Goal: Transaction & Acquisition: Purchase product/service

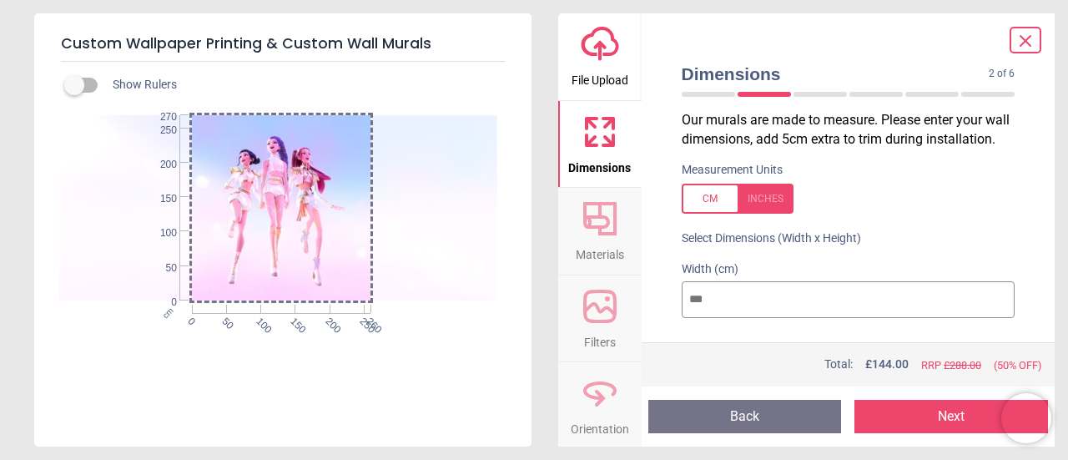
scroll to position [55, 0]
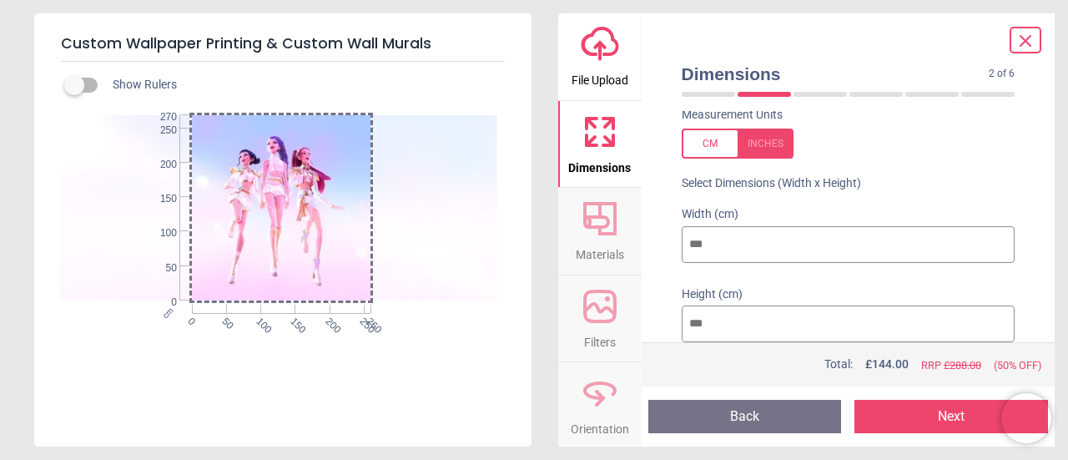
click at [742, 244] on input "***" at bounding box center [849, 244] width 334 height 37
type input "***"
click at [744, 320] on input "***" at bounding box center [849, 323] width 334 height 37
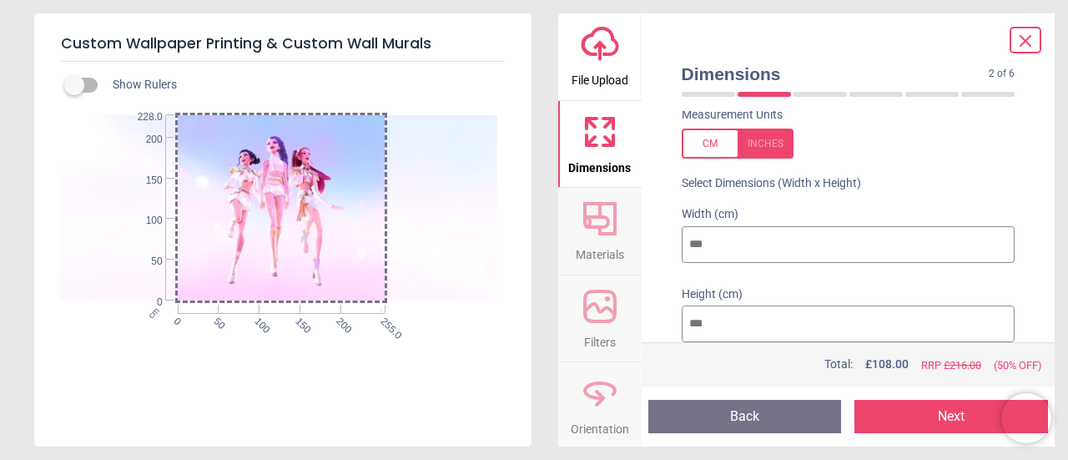
type input "***"
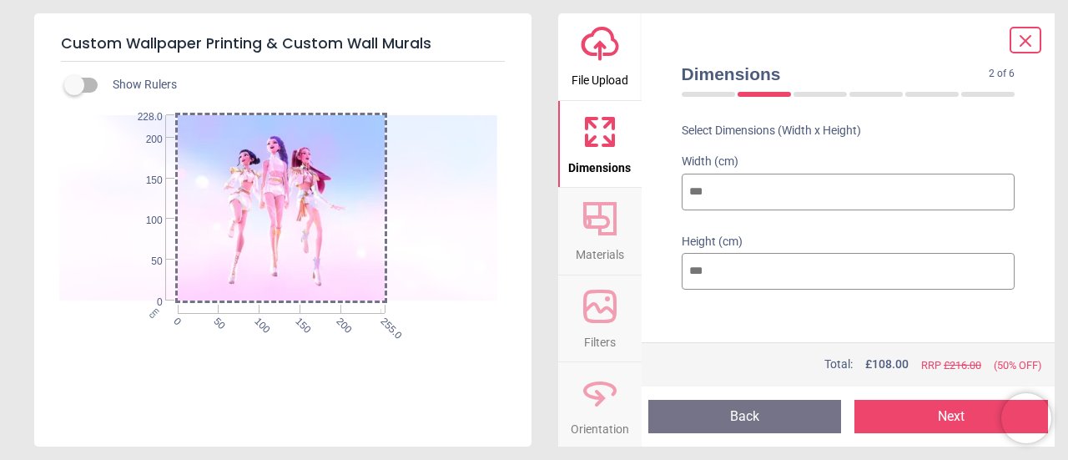
click at [614, 215] on icon at bounding box center [599, 218] width 33 height 33
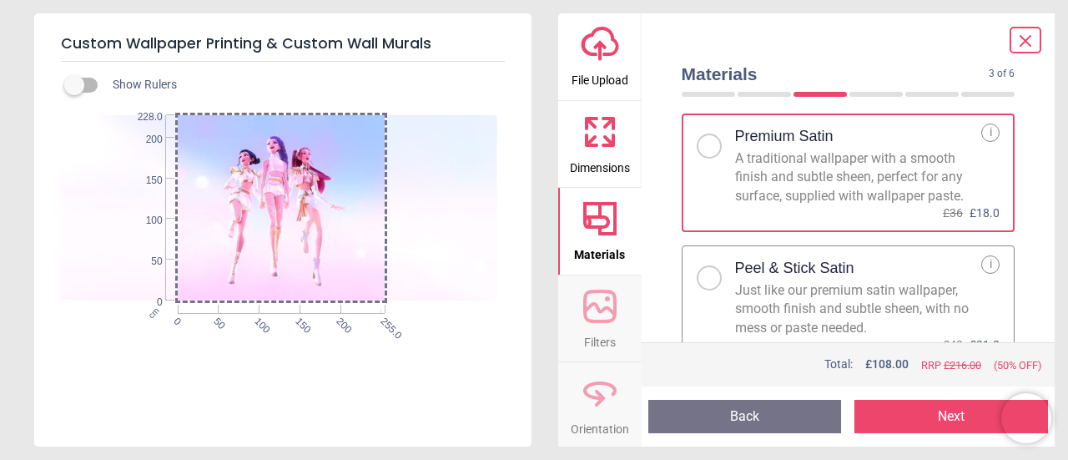
scroll to position [162, 0]
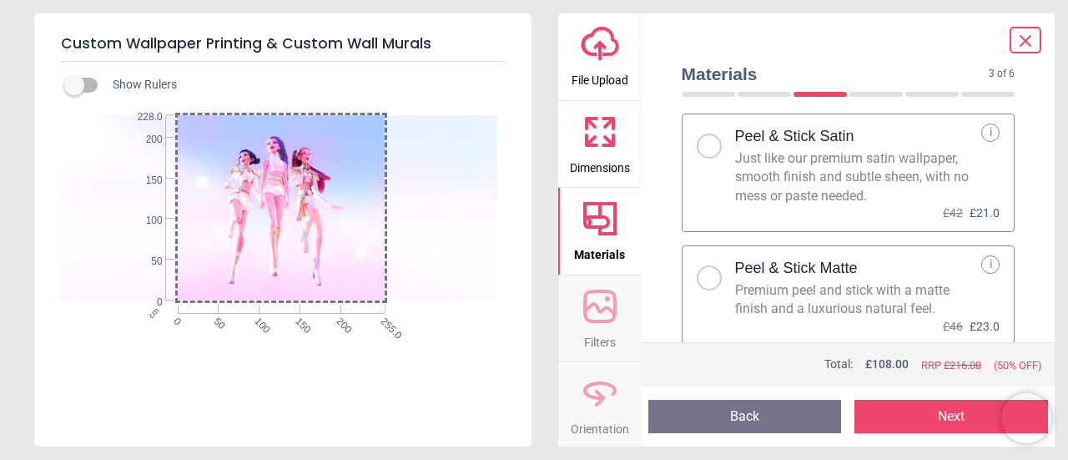
click at [875, 152] on div "Just like our premium satin wallpaper, smooth finish and subtle sheen, with no …" at bounding box center [858, 177] width 247 height 56
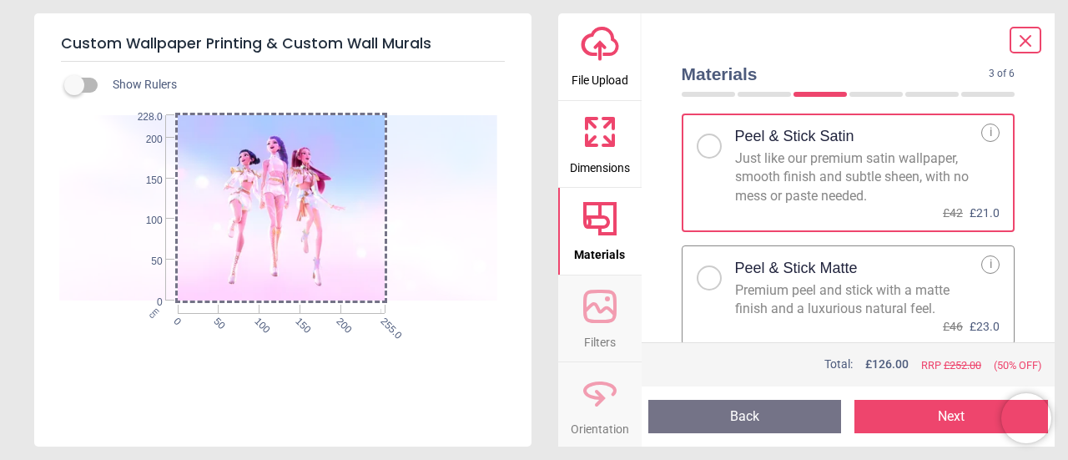
click at [864, 286] on div "Premium peel and stick with a matte finish and a luxurious natural feel." at bounding box center [858, 300] width 247 height 38
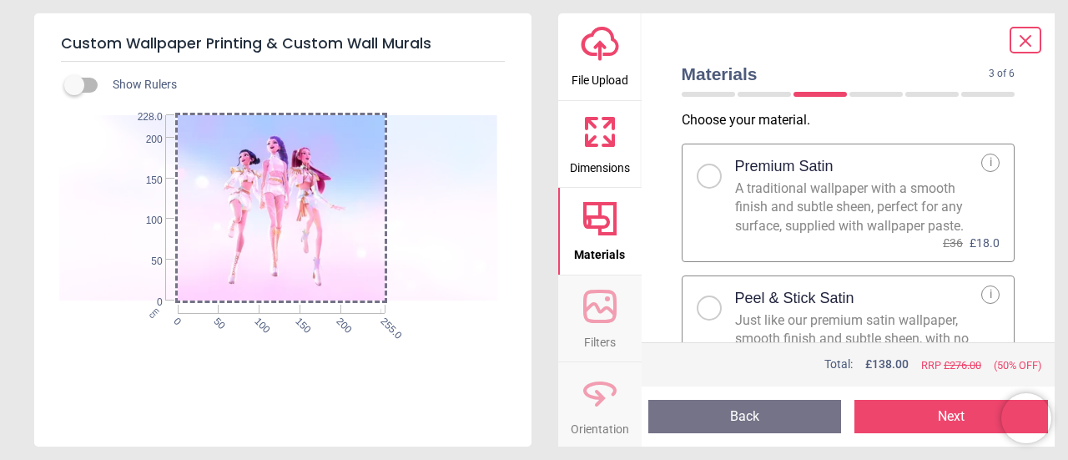
click at [863, 191] on div "A traditional wallpaper with a smooth finish and subtle sheen, perfect for any …" at bounding box center [858, 207] width 247 height 56
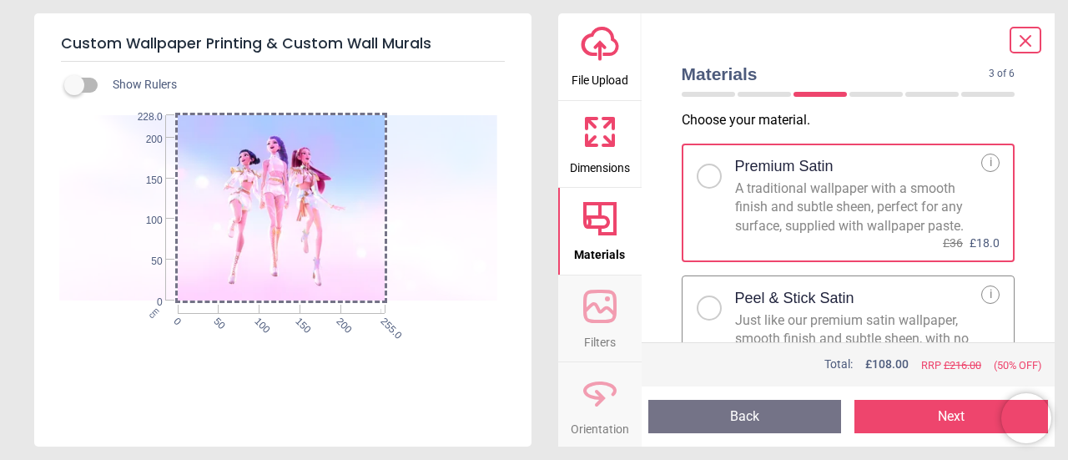
click at [583, 51] on icon "upload-cloud-line" at bounding box center [600, 44] width 40 height 40
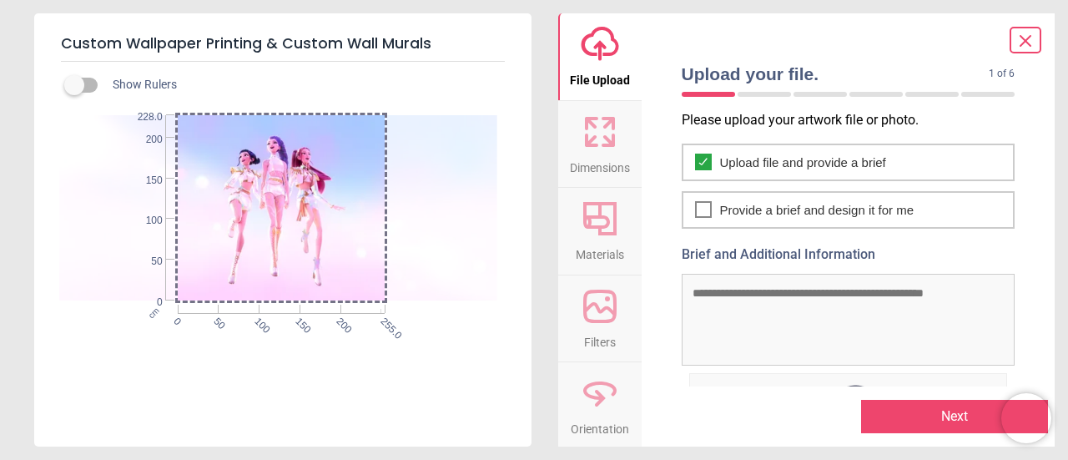
click at [578, 138] on button "Dimensions" at bounding box center [599, 144] width 83 height 87
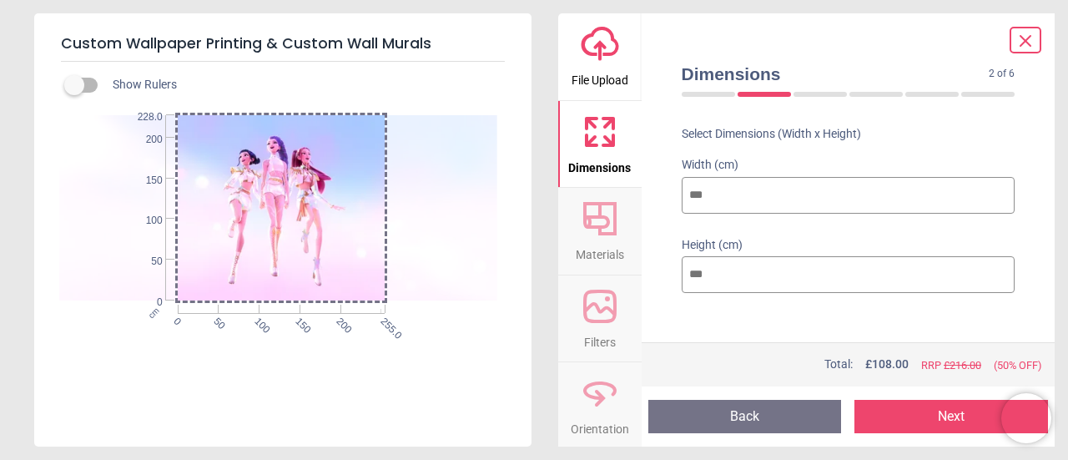
scroll to position [108, 0]
click at [601, 234] on icon at bounding box center [599, 218] width 33 height 33
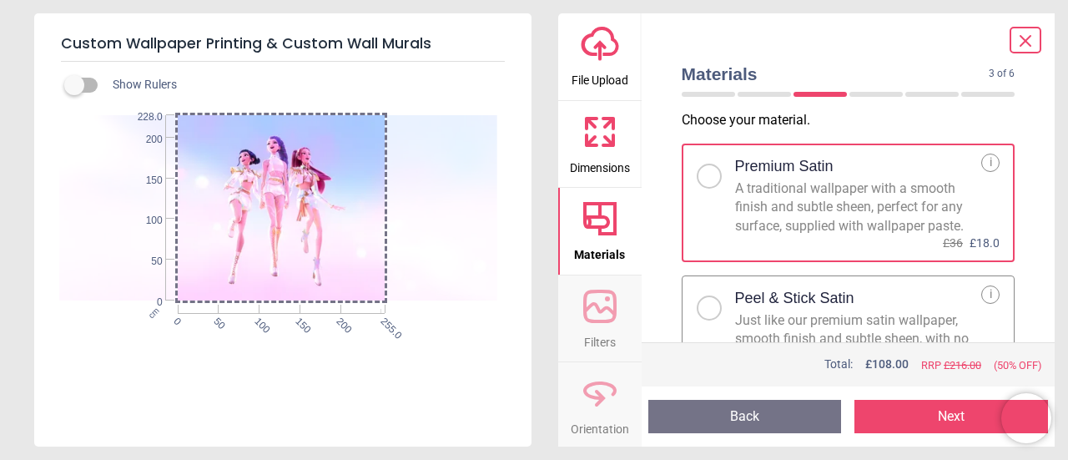
scroll to position [162, 0]
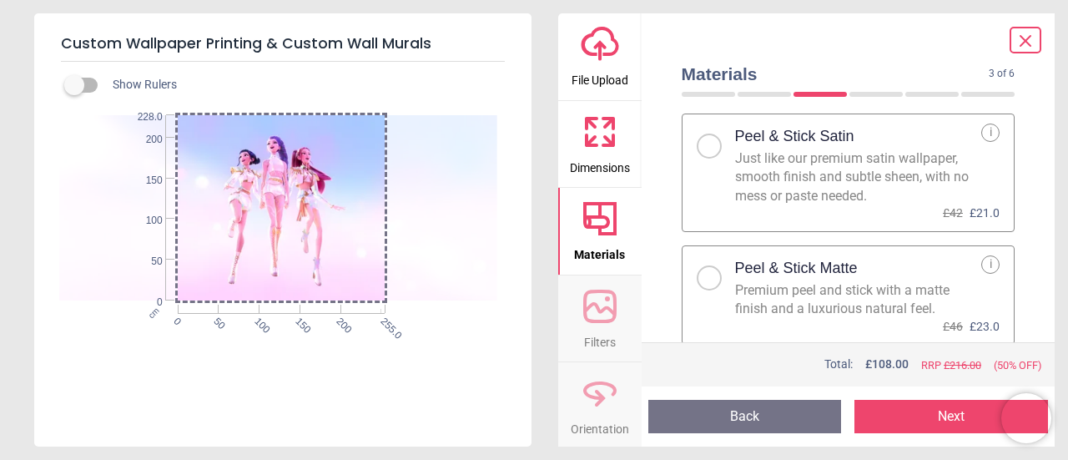
click at [608, 53] on icon "upload-cloud-line" at bounding box center [600, 44] width 40 height 40
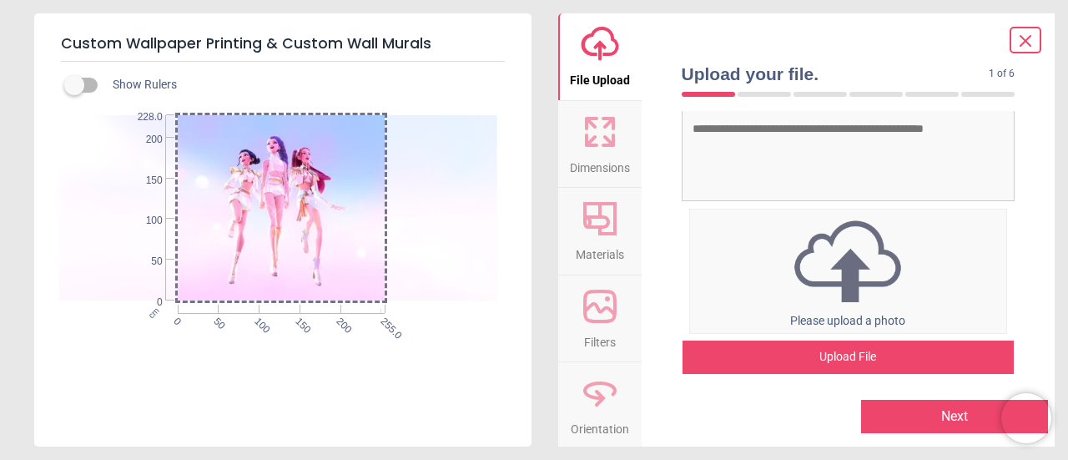
scroll to position [0, 0]
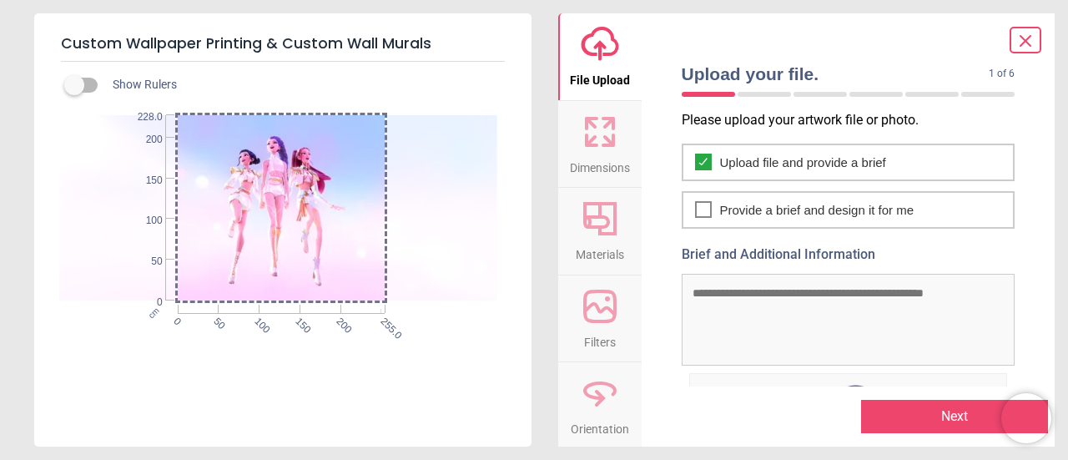
click at [614, 142] on icon at bounding box center [600, 132] width 40 height 40
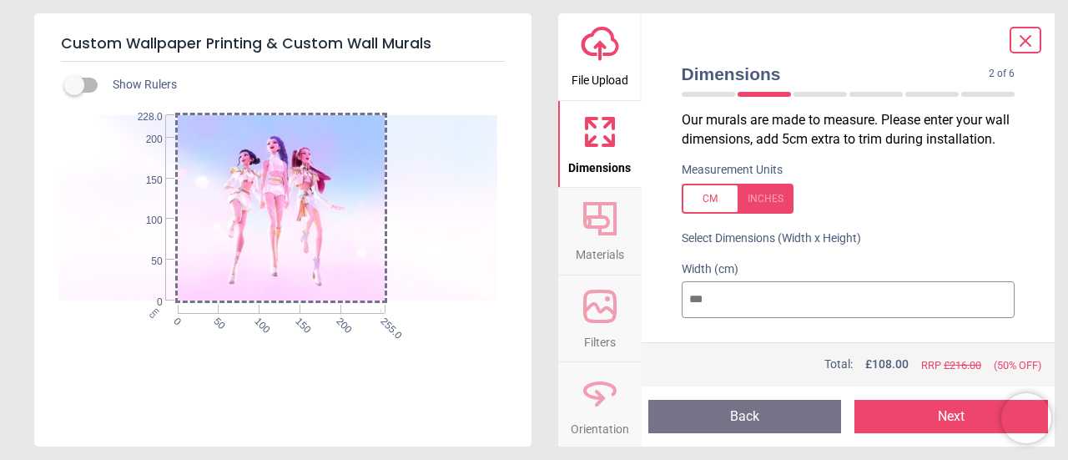
scroll to position [108, 0]
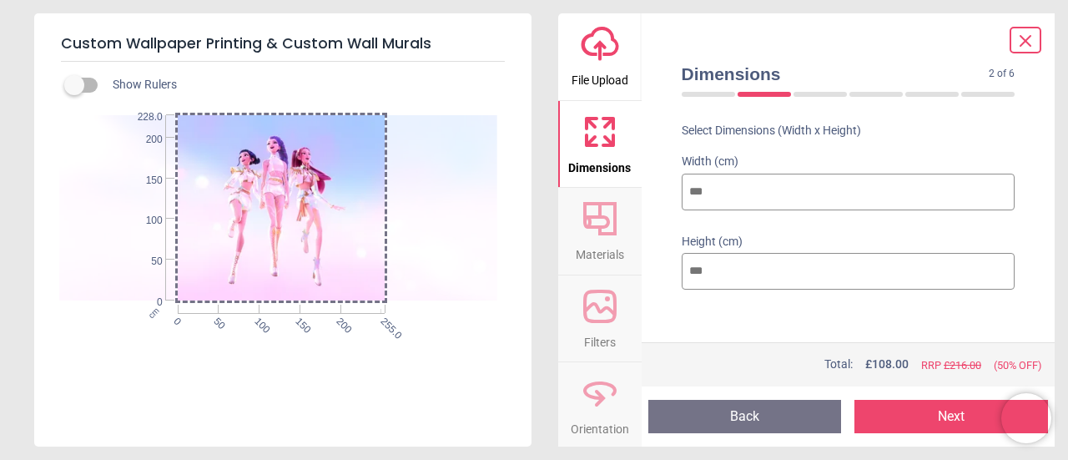
click at [1024, 36] on icon at bounding box center [1026, 41] width 20 height 20
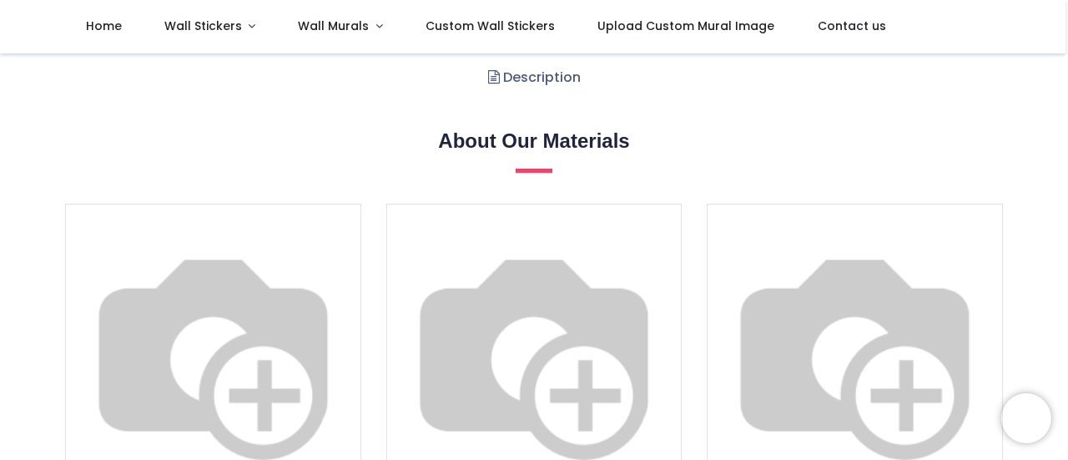
scroll to position [581, 0]
click at [547, 77] on link "Description" at bounding box center [534, 77] width 124 height 58
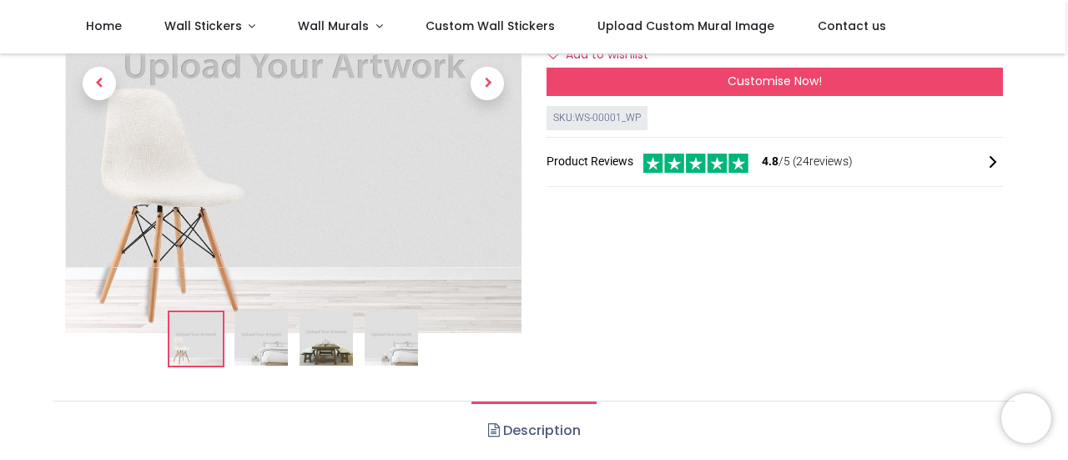
scroll to position [361, 0]
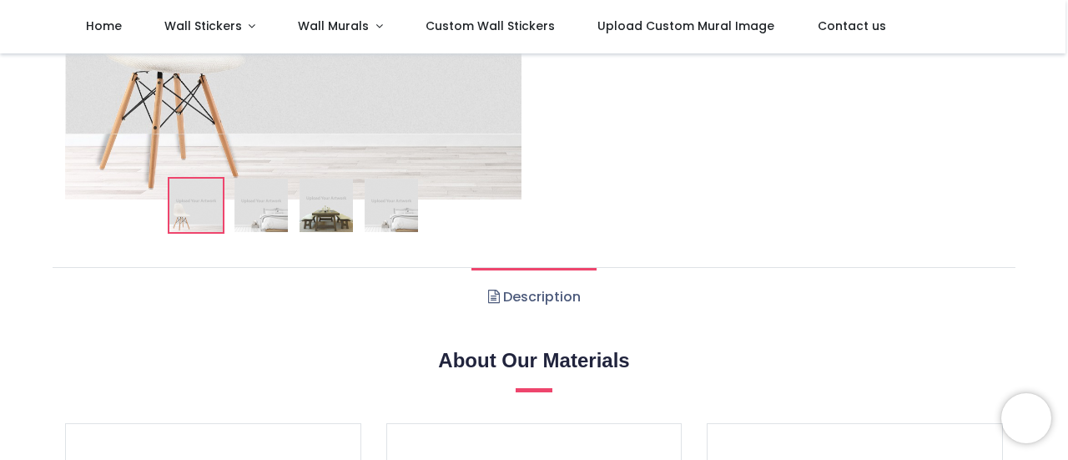
click at [519, 300] on link "Description" at bounding box center [534, 297] width 124 height 58
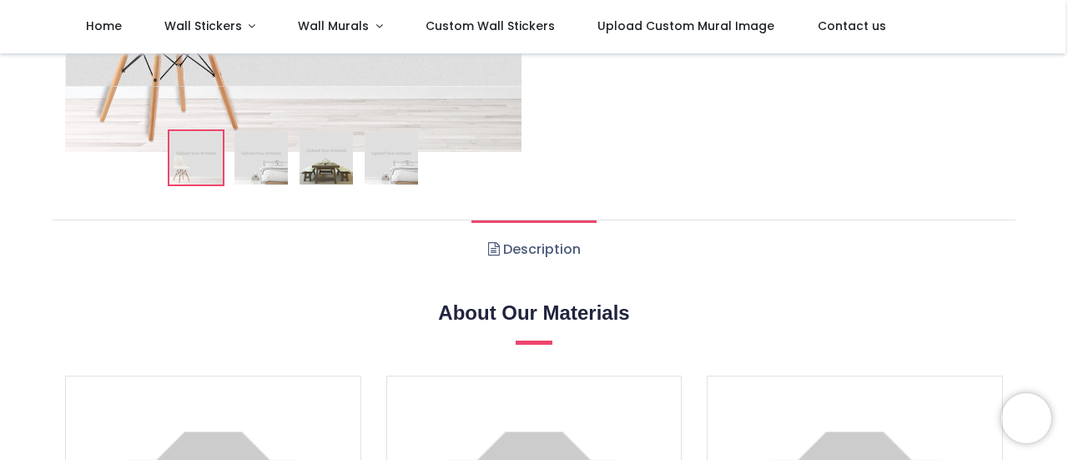
scroll to position [409, 0]
click at [525, 248] on link "Description" at bounding box center [534, 248] width 124 height 58
click at [384, 161] on img at bounding box center [391, 156] width 53 height 53
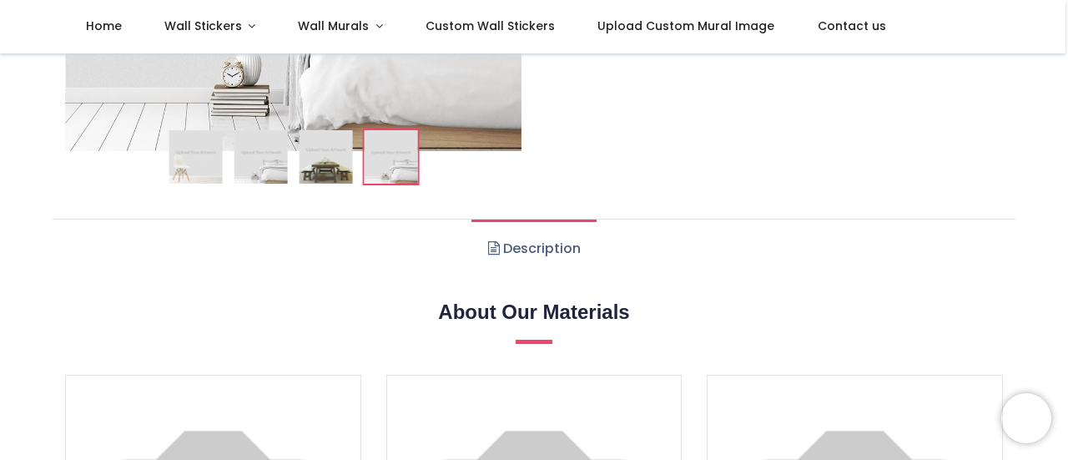
click at [344, 162] on img at bounding box center [325, 156] width 53 height 53
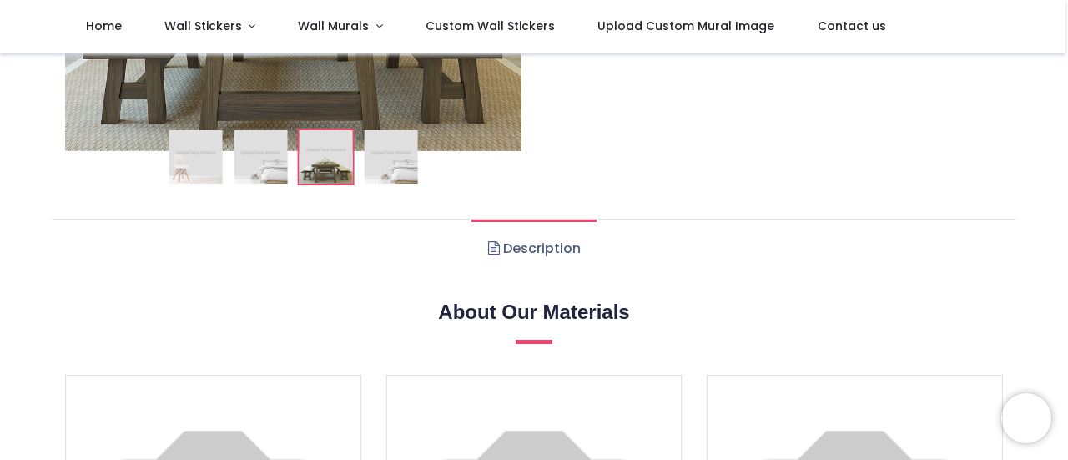
click at [258, 179] on img at bounding box center [260, 156] width 53 height 53
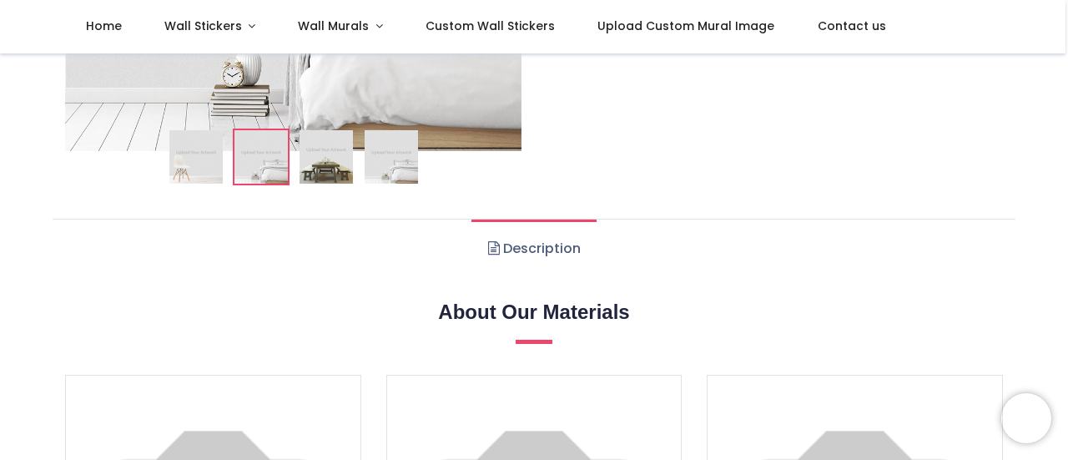
click at [554, 243] on link "Description" at bounding box center [534, 248] width 124 height 58
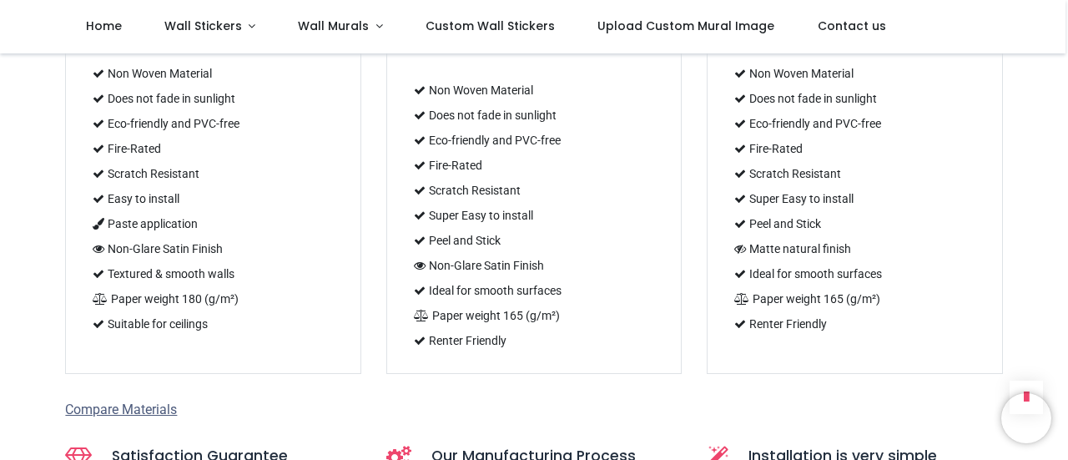
scroll to position [1233, 0]
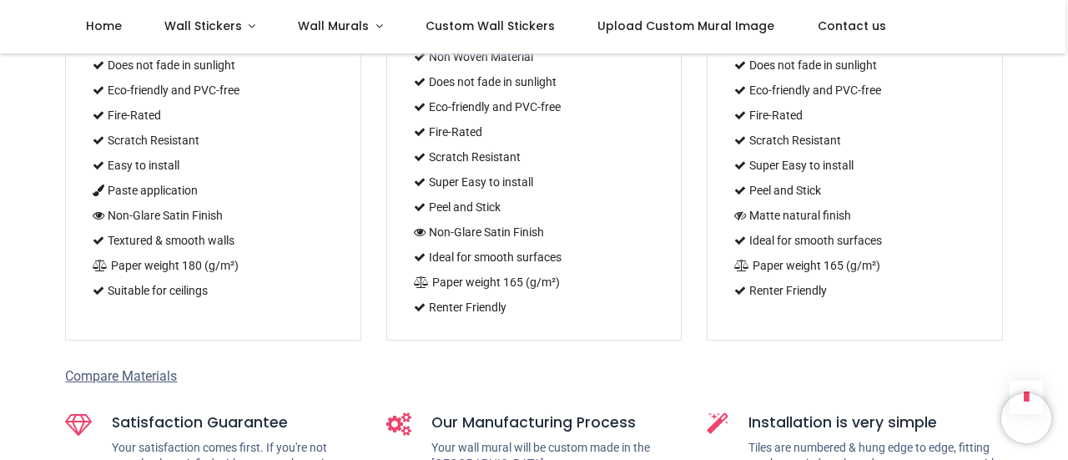
click at [145, 368] on span "Compare Materials" at bounding box center [121, 376] width 112 height 16
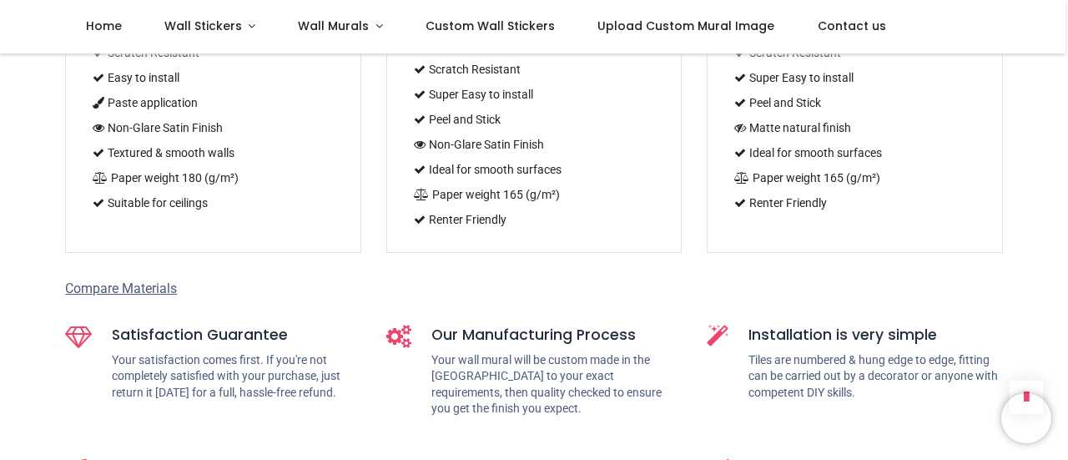
scroll to position [1330, 0]
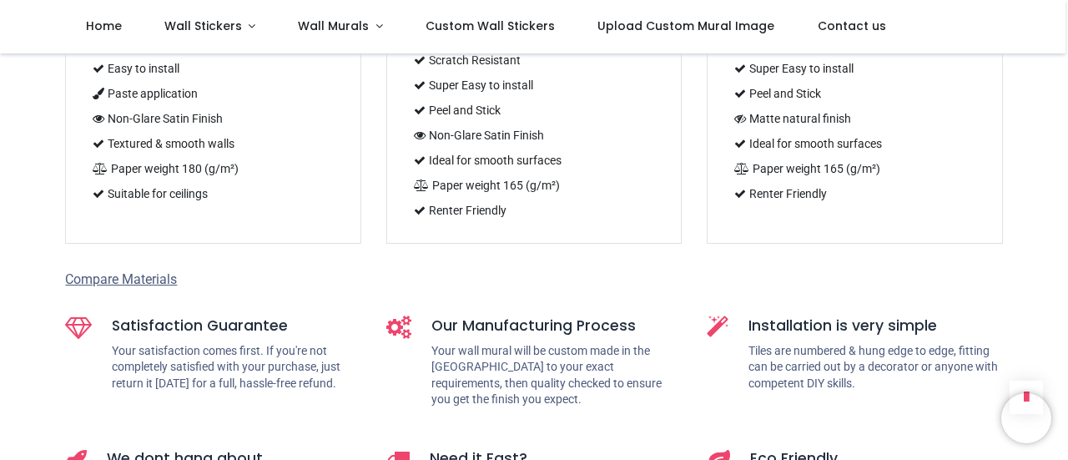
click at [80, 271] on span "Compare Materials" at bounding box center [121, 279] width 112 height 16
click at [118, 271] on span "Compare Materials" at bounding box center [121, 279] width 112 height 16
drag, startPoint x: 138, startPoint y: 179, endPoint x: 173, endPoint y: 183, distance: 35.2
click at [173, 271] on span "Compare Materials" at bounding box center [121, 279] width 112 height 16
click at [199, 270] on div "Compare Materials" at bounding box center [533, 286] width 937 height 32
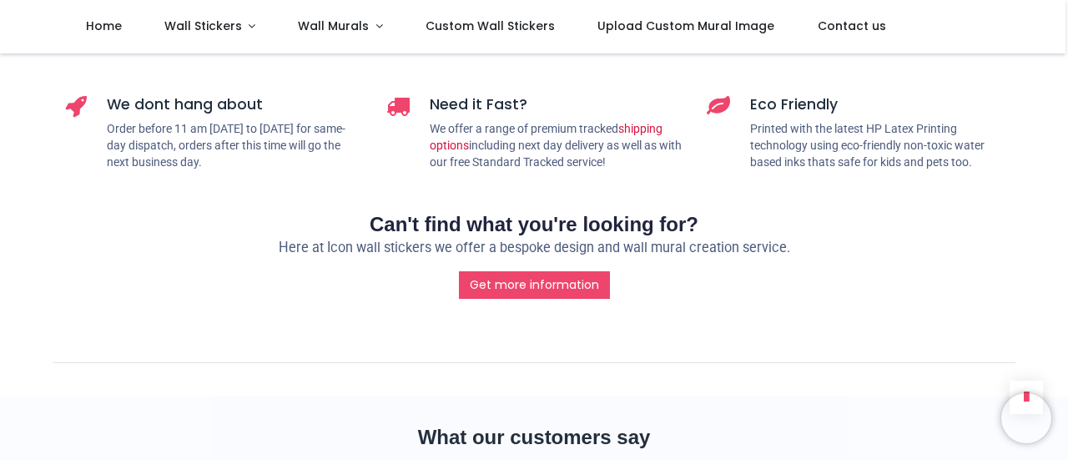
scroll to position [1668, 0]
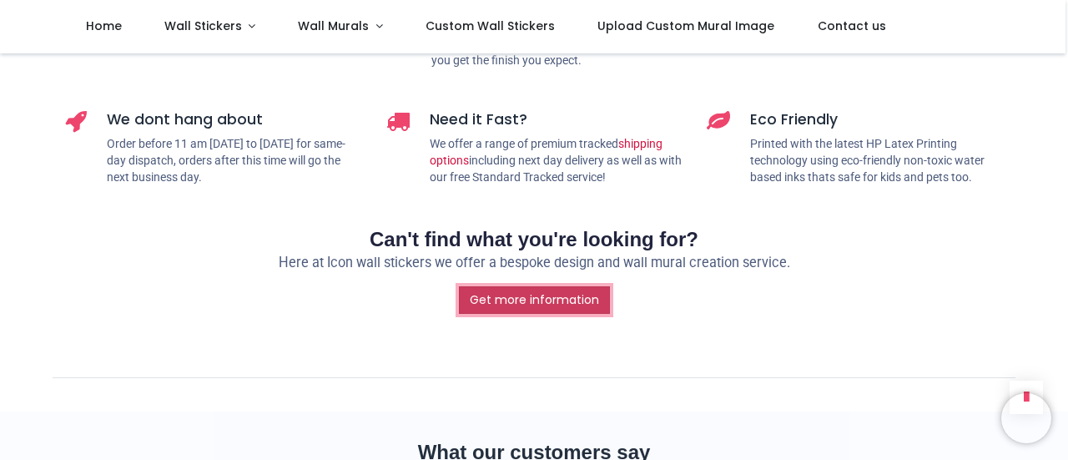
click at [544, 286] on link "Get more information" at bounding box center [534, 300] width 151 height 28
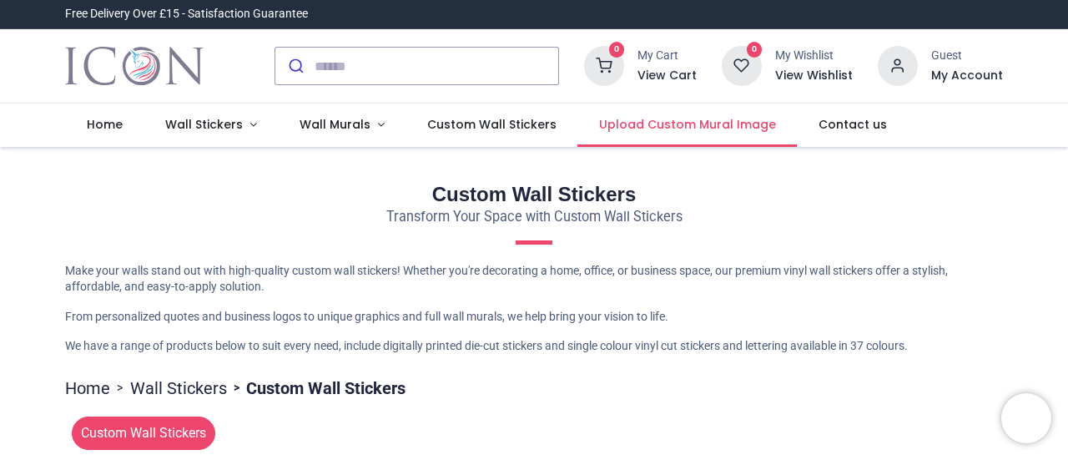
click at [641, 123] on span "Upload Custom Mural Image" at bounding box center [687, 124] width 177 height 17
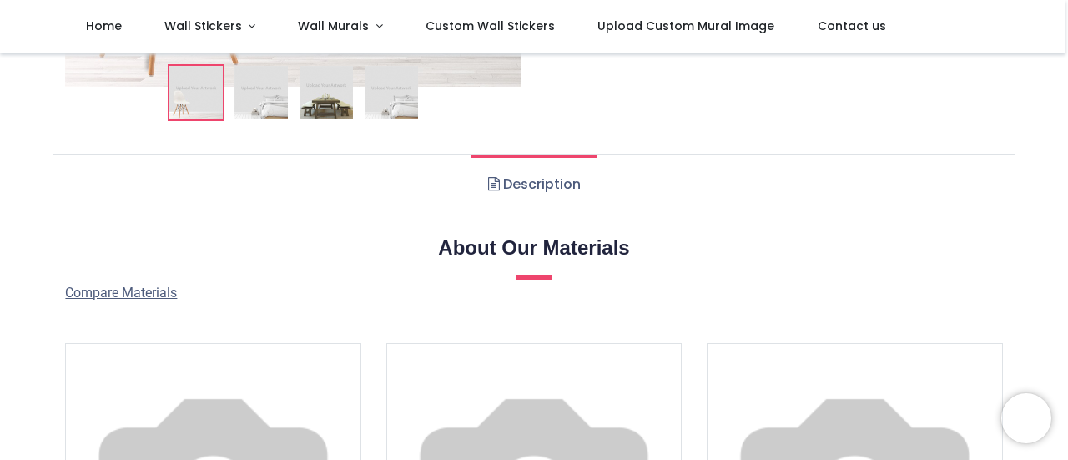
scroll to position [539, 0]
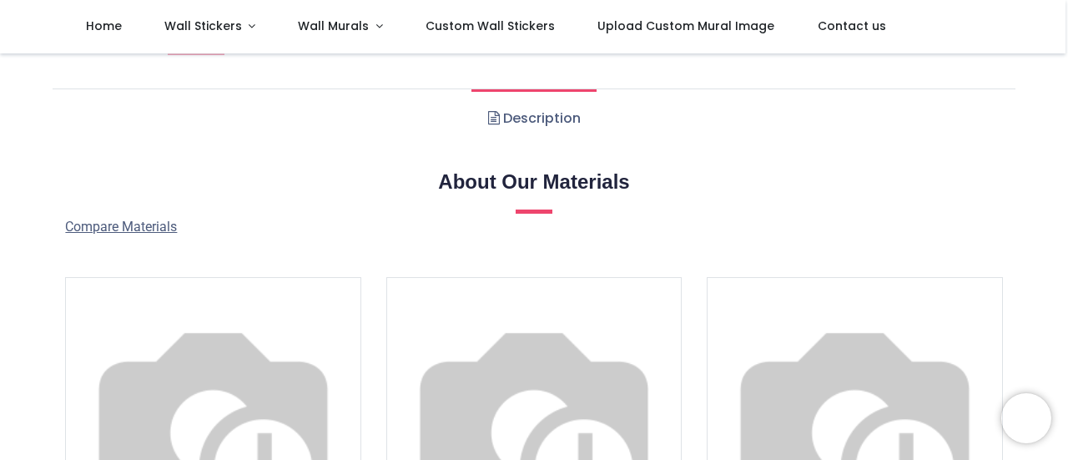
click at [553, 104] on link "Description" at bounding box center [534, 118] width 124 height 58
click at [537, 119] on link "Description" at bounding box center [534, 118] width 124 height 58
drag, startPoint x: 537, startPoint y: 119, endPoint x: 514, endPoint y: 138, distance: 29.7
click at [514, 138] on link "Description" at bounding box center [534, 118] width 124 height 58
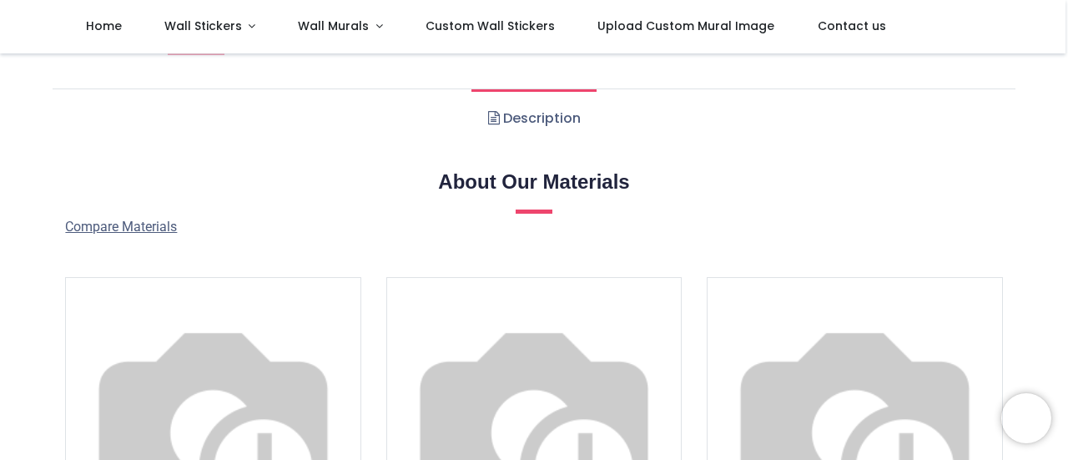
click at [514, 142] on link "Description" at bounding box center [534, 118] width 124 height 58
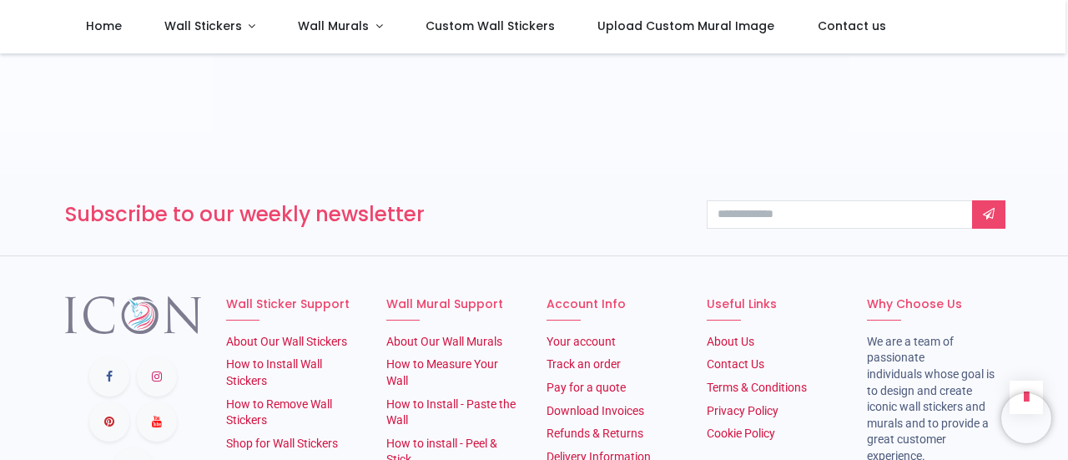
scroll to position [2223, 0]
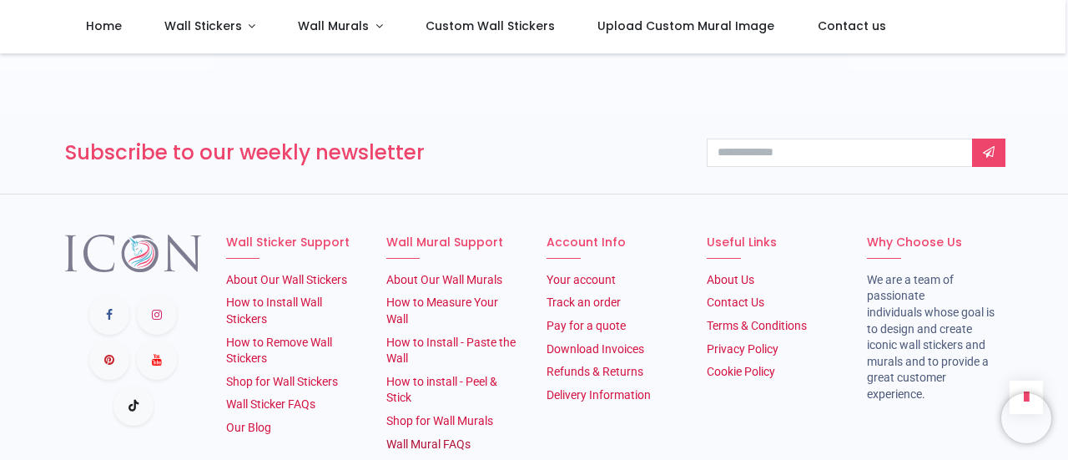
click at [438, 437] on link "Wall Mural FAQs" at bounding box center [428, 443] width 84 height 13
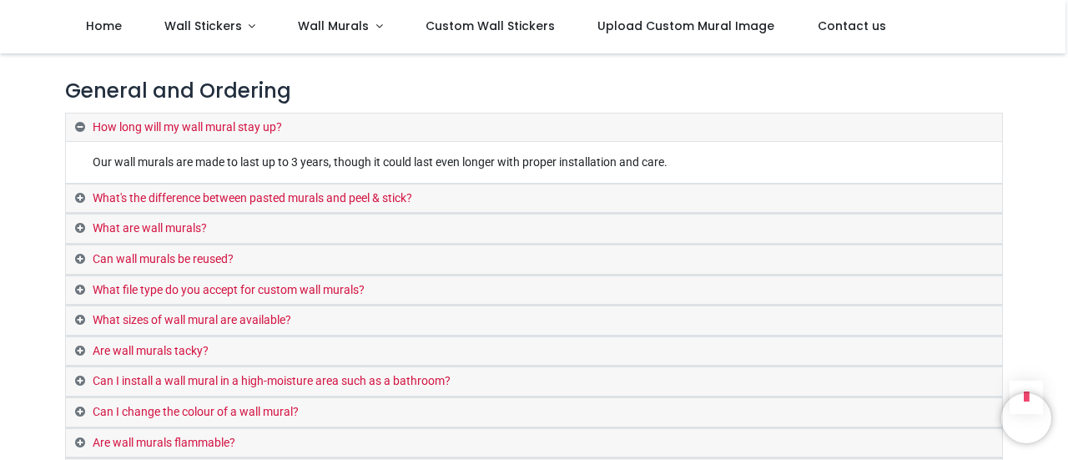
scroll to position [775, 0]
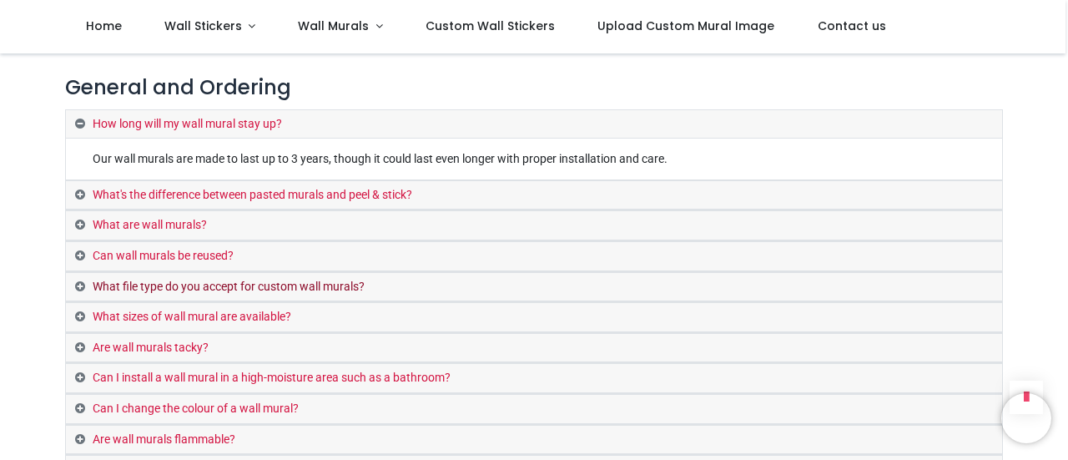
click at [319, 273] on link "What file type do you accept for custom wall murals?" at bounding box center [534, 287] width 936 height 29
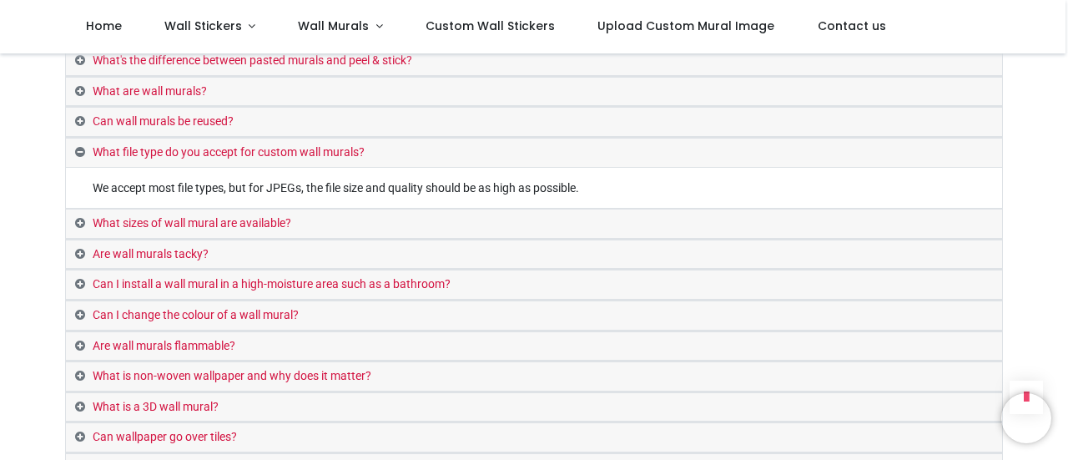
scroll to position [870, 0]
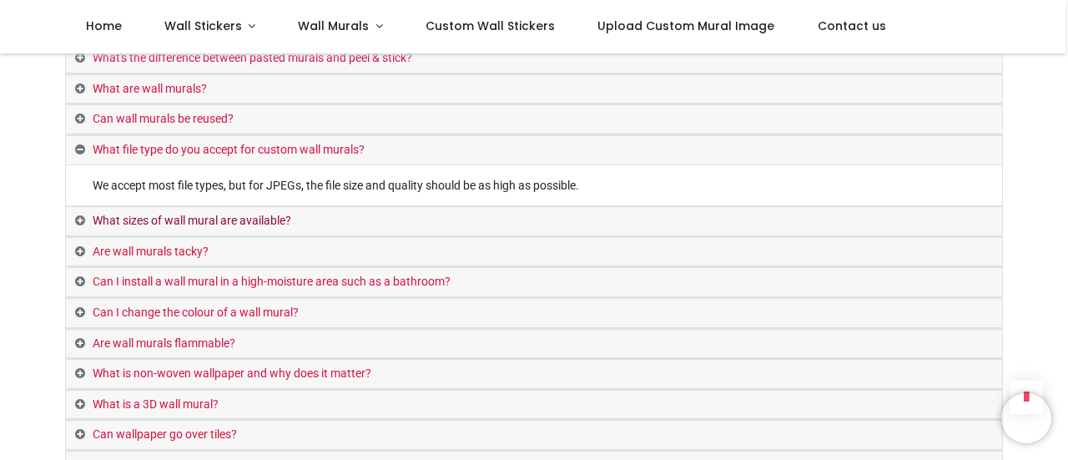
click at [328, 207] on link "What sizes of wall mural are available?" at bounding box center [534, 221] width 936 height 29
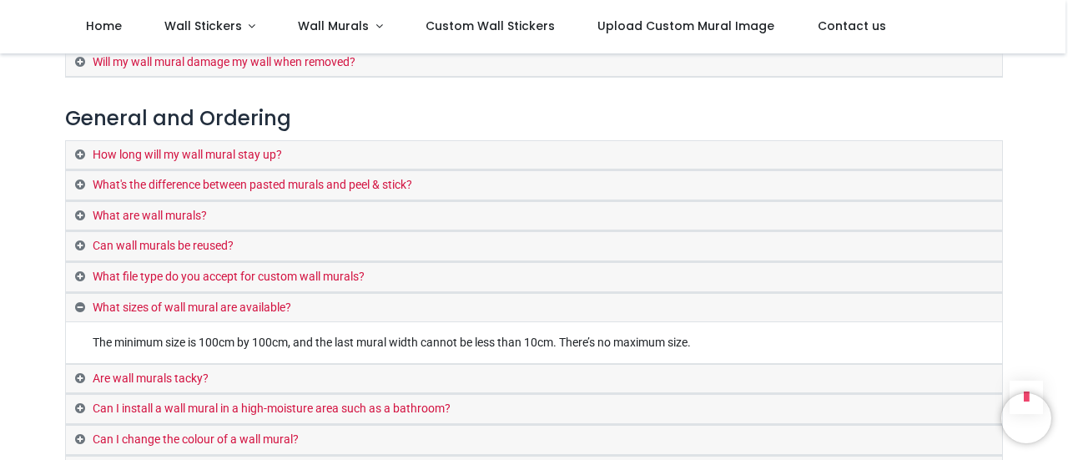
scroll to position [747, 0]
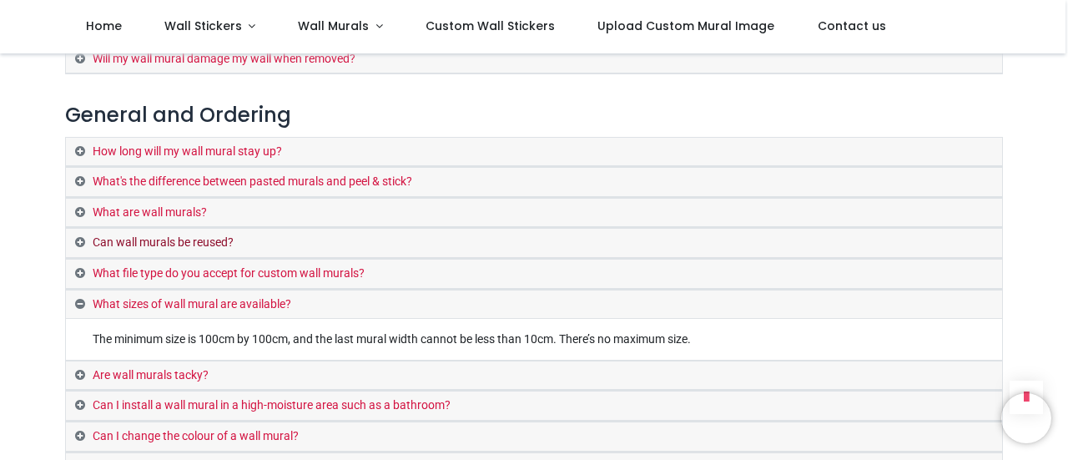
click at [374, 229] on link "Can wall murals be reused?" at bounding box center [534, 243] width 936 height 29
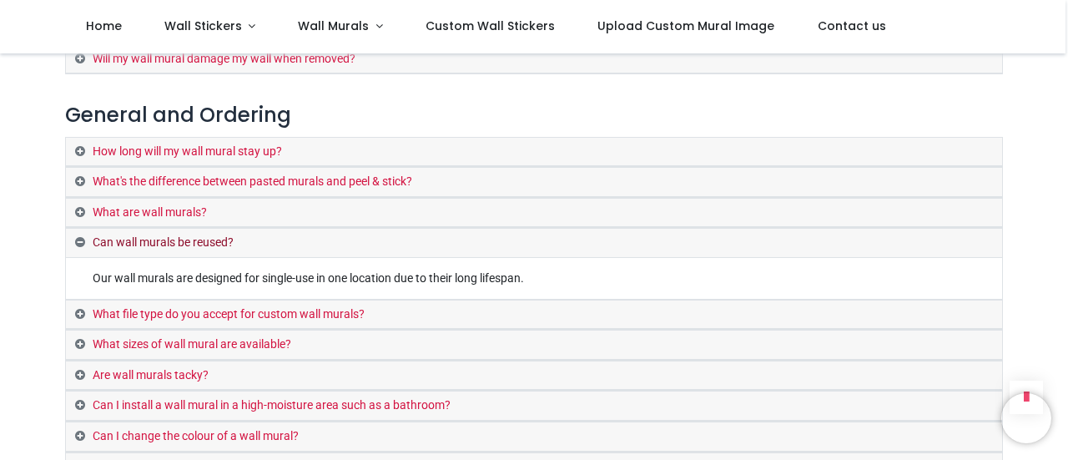
click at [367, 229] on link "Can wall murals be reused?" at bounding box center [534, 243] width 936 height 29
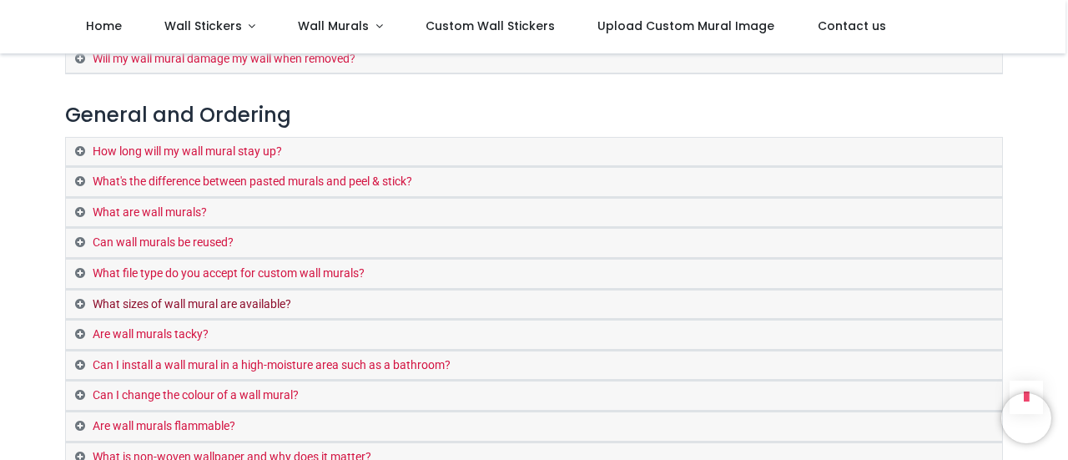
click at [319, 290] on link "What sizes of wall mural are available?" at bounding box center [534, 304] width 936 height 29
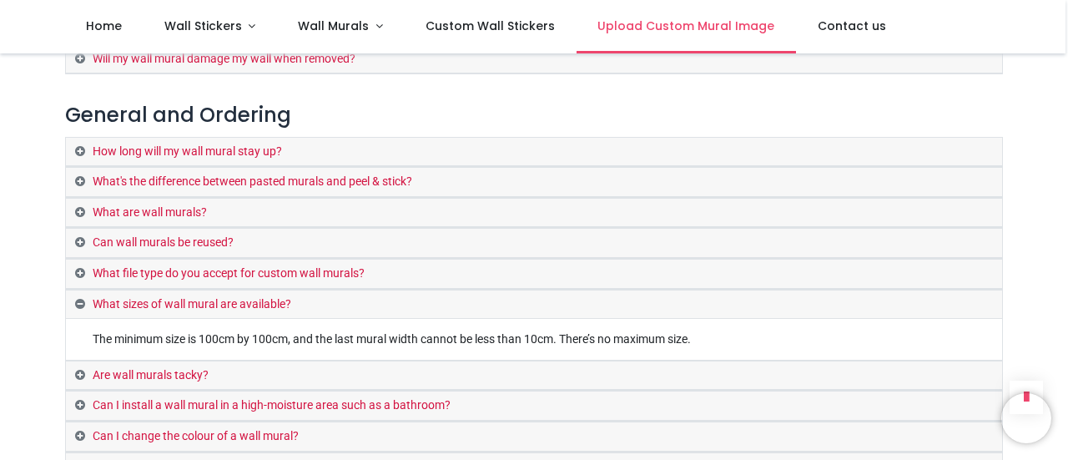
click at [634, 23] on span "Upload Custom Mural Image" at bounding box center [686, 26] width 177 height 17
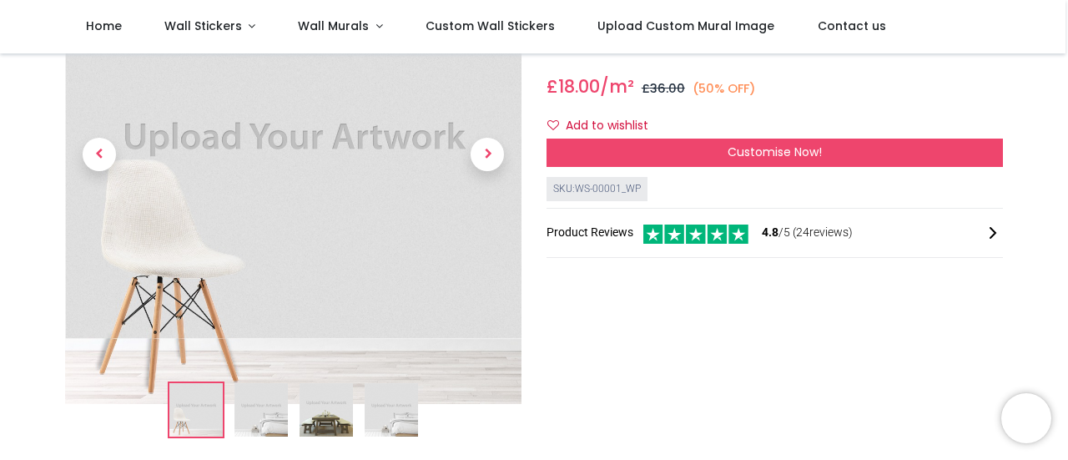
scroll to position [157, 0]
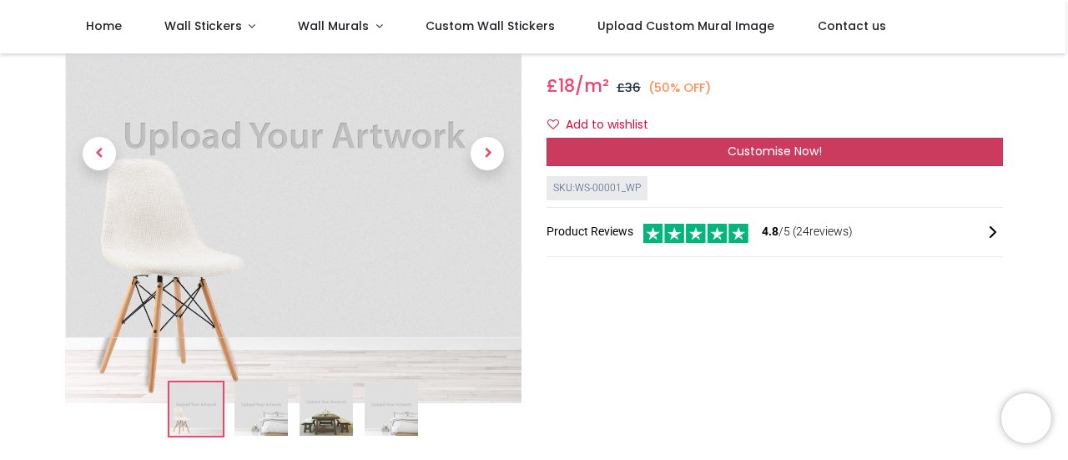
click at [721, 146] on div "Customise Now!" at bounding box center [775, 152] width 457 height 28
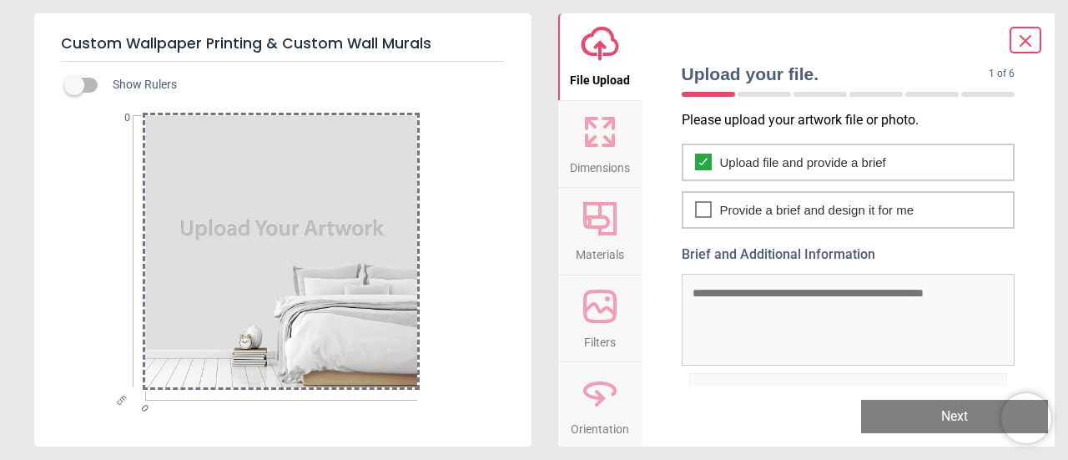
click at [846, 295] on textarea "Brief and Additional Information" at bounding box center [849, 320] width 334 height 92
